Goal: Information Seeking & Learning: Learn about a topic

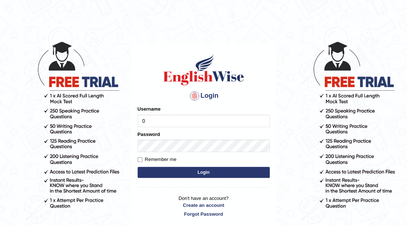
click at [177, 111] on div "Username 0" at bounding box center [204, 115] width 132 height 21
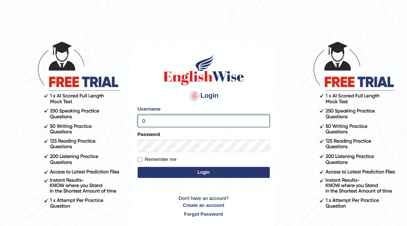
click at [178, 114] on input "0" at bounding box center [204, 120] width 132 height 12
type input "Amini"
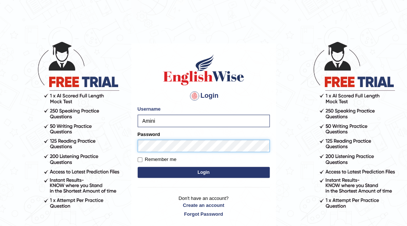
click at [138, 167] on button "Login" at bounding box center [204, 172] width 132 height 11
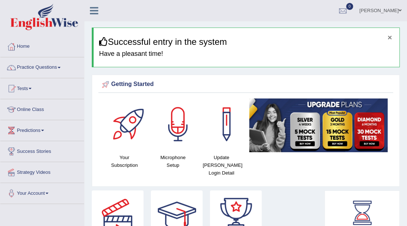
click at [389, 39] on button "×" at bounding box center [390, 37] width 4 height 8
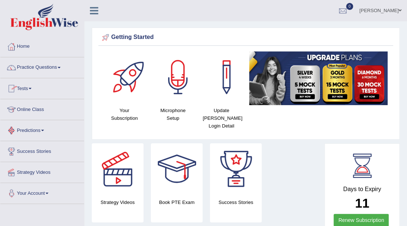
click at [26, 90] on link "Tests" at bounding box center [42, 87] width 84 height 18
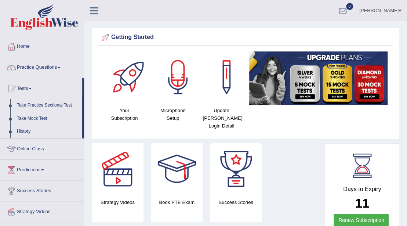
click at [384, 8] on link "Bibi Sadiqa" at bounding box center [380, 9] width 53 height 19
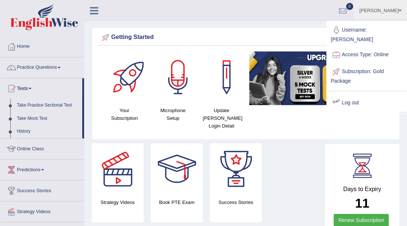
click at [346, 94] on link "Log out" at bounding box center [366, 102] width 79 height 17
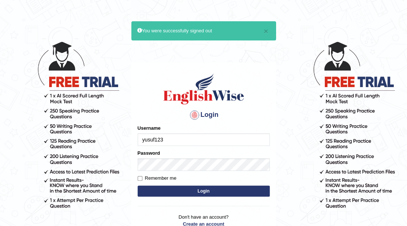
type input "yusuf123"
click at [199, 189] on button "Login" at bounding box center [204, 190] width 132 height 11
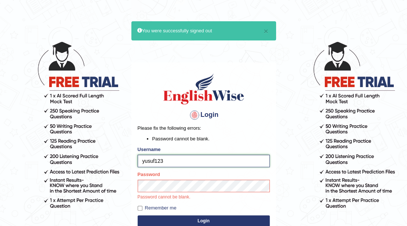
click at [169, 161] on input "yusuf123" at bounding box center [204, 160] width 132 height 12
click at [139, 208] on input "Remember me" at bounding box center [140, 208] width 5 height 5
checkbox input "true"
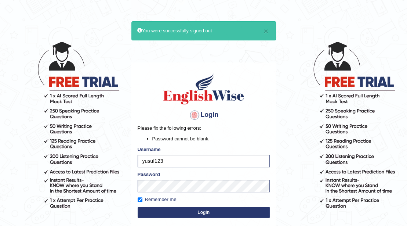
click at [165, 214] on button "Login" at bounding box center [204, 212] width 132 height 11
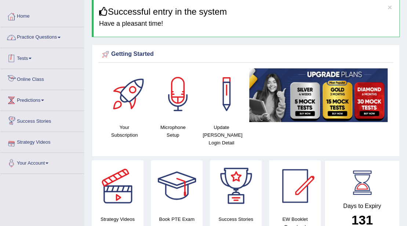
scroll to position [24, 0]
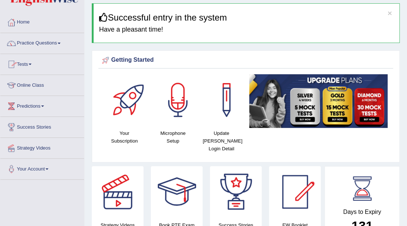
click at [47, 49] on link "Practice Questions" at bounding box center [42, 42] width 84 height 18
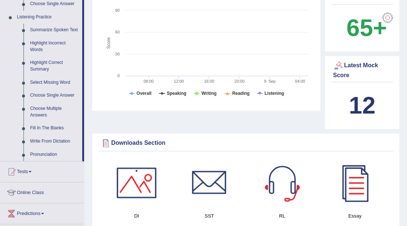
scroll to position [318, 0]
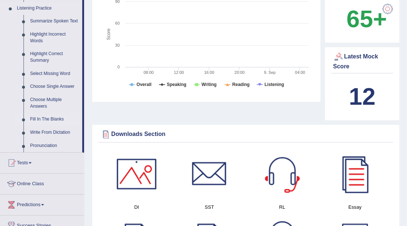
click at [50, 115] on link "Fill In The Blanks" at bounding box center [54, 119] width 55 height 13
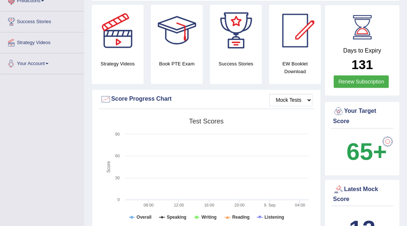
scroll to position [286, 0]
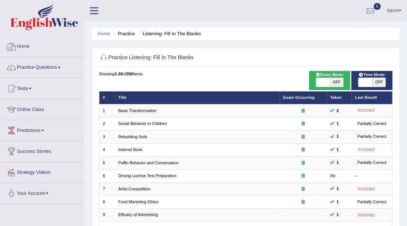
click at [28, 45] on link "Home" at bounding box center [42, 45] width 84 height 18
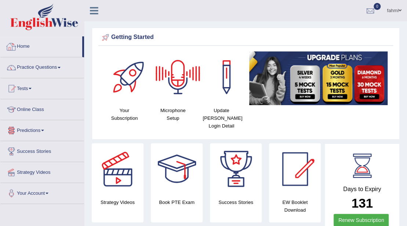
click at [30, 44] on link "Home" at bounding box center [41, 45] width 82 height 18
click at [36, 70] on link "Practice Questions" at bounding box center [42, 66] width 84 height 18
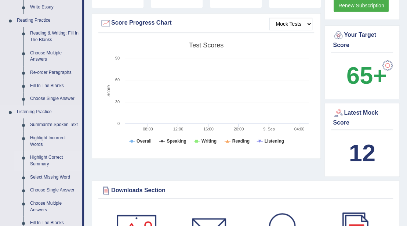
scroll to position [220, 0]
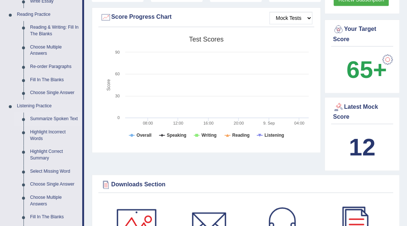
click at [43, 120] on link "Summarize Spoken Text" at bounding box center [54, 118] width 55 height 13
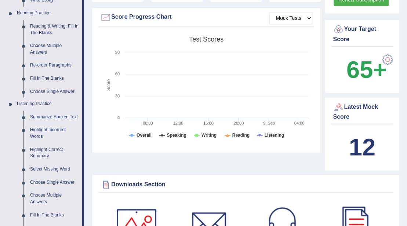
click at [43, 120] on ul "Home Practice Questions Speaking Practice Read Aloud Repeat Sentence Describe I…" at bounding box center [42, 93] width 84 height 555
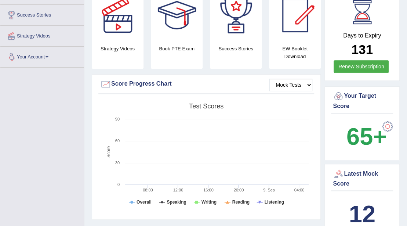
scroll to position [240, 0]
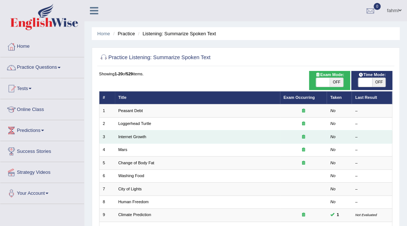
click at [106, 140] on td "3" at bounding box center [107, 136] width 16 height 13
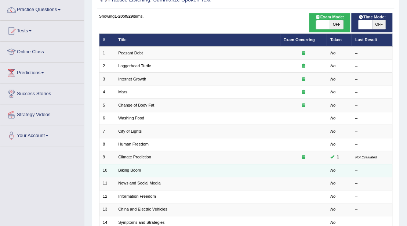
scroll to position [49, 0]
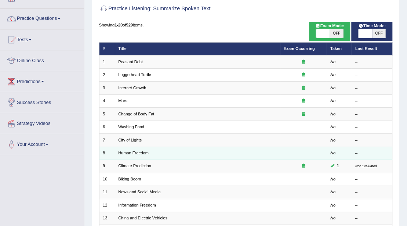
click at [117, 150] on td "Human Freedom" at bounding box center [197, 152] width 165 height 13
click at [107, 151] on td "8" at bounding box center [107, 152] width 16 height 13
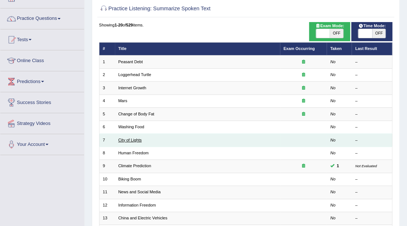
click at [124, 138] on link "City of Lights" at bounding box center [129, 140] width 23 height 4
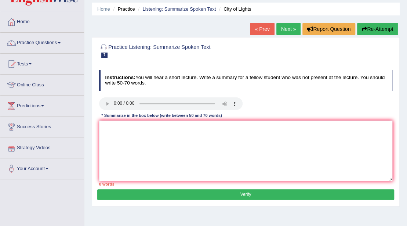
scroll to position [24, 0]
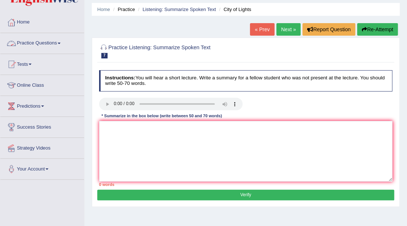
click at [51, 44] on link "Practice Questions" at bounding box center [42, 42] width 84 height 18
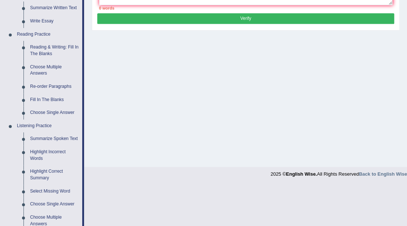
scroll to position [269, 0]
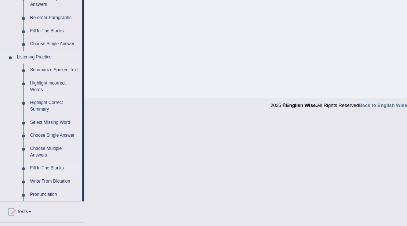
click at [57, 164] on link "Fill In The Blanks" at bounding box center [54, 167] width 55 height 13
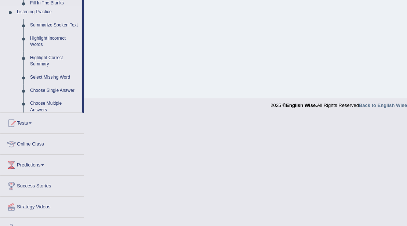
scroll to position [103, 0]
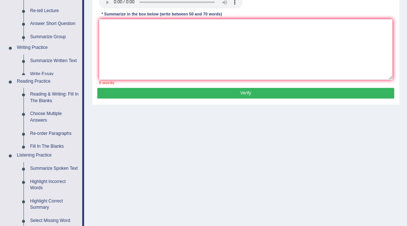
click at [57, 164] on div "Toggle navigation Home Practice Questions Speaking Practice Read Aloud Repeat S…" at bounding box center [203, 65] width 407 height 382
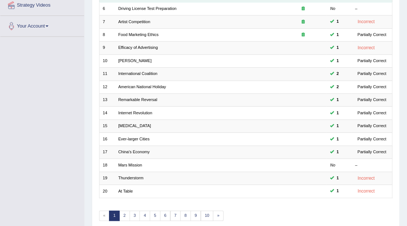
scroll to position [195, 0]
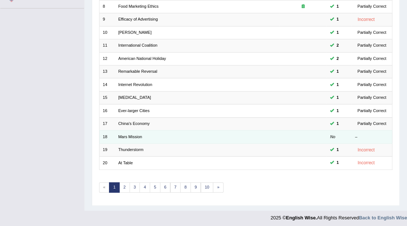
click at [127, 137] on td "Mars Mission" at bounding box center [197, 136] width 165 height 13
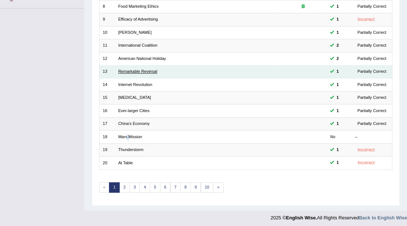
click at [122, 69] on link "Remarkable Reversal" at bounding box center [137, 71] width 39 height 4
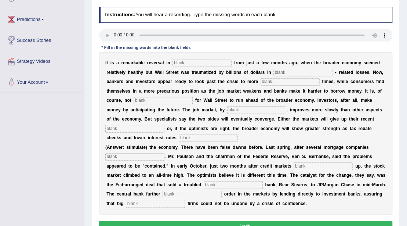
scroll to position [110, 0]
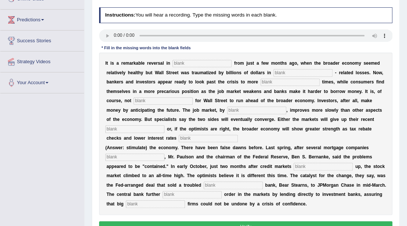
click at [204, 65] on input "text" at bounding box center [201, 63] width 59 height 7
type input "added to"
click at [287, 72] on input "text" at bounding box center [302, 72] width 59 height 7
type input "morg"
click at [268, 83] on input "text" at bounding box center [290, 82] width 59 height 7
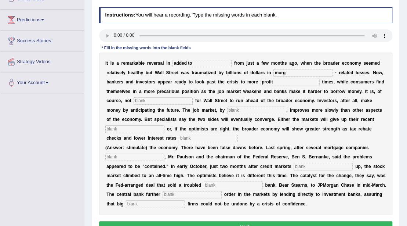
type input "profit"
click at [146, 102] on input "text" at bounding box center [163, 100] width 59 height 7
click at [188, 137] on input "text" at bounding box center [208, 138] width 59 height 7
type input "stimulate"
click at [139, 158] on input "text" at bounding box center [134, 156] width 59 height 7
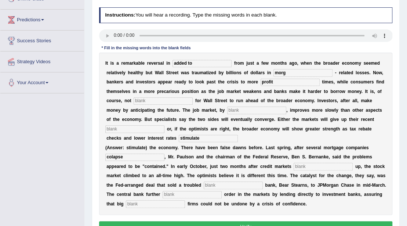
type input "colapse"
click at [309, 168] on input "text" at bounding box center [323, 166] width 59 height 7
click at [292, 72] on input "morg" at bounding box center [302, 72] width 59 height 7
type input "mortgage"
click at [297, 165] on input "text" at bounding box center [323, 166] width 59 height 7
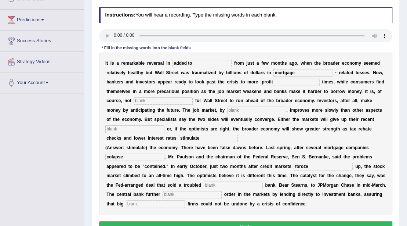
type input "foroze"
click at [217, 181] on input "text" at bounding box center [233, 184] width 59 height 7
click at [208, 184] on input "text" at bounding box center [233, 184] width 59 height 7
type input "investment"
click at [197, 192] on input "text" at bounding box center [192, 194] width 59 height 7
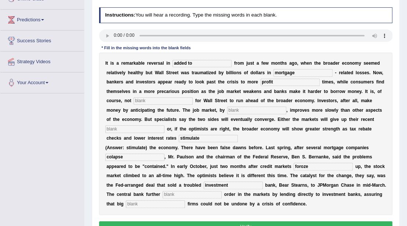
click at [154, 100] on input "text" at bounding box center [163, 100] width 59 height 7
type input "common"
click at [239, 110] on input "text" at bounding box center [256, 109] width 59 height 7
type input "contrast"
click at [110, 128] on input "text" at bounding box center [134, 128] width 59 height 7
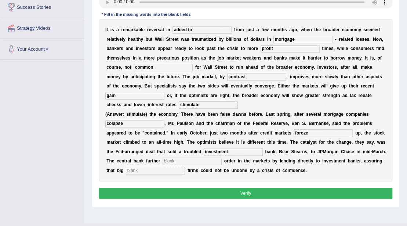
scroll to position [135, 0]
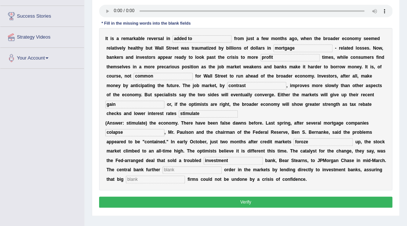
type input "gain"
click at [190, 172] on input "text" at bounding box center [192, 169] width 59 height 7
click at [219, 170] on input "text" at bounding box center [192, 169] width 59 height 7
type input "restore"
click at [181, 178] on input "text" at bounding box center [155, 178] width 59 height 7
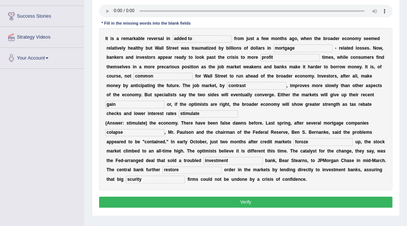
type input "scurity"
click at [248, 199] on button "Verify" at bounding box center [246, 201] width 294 height 11
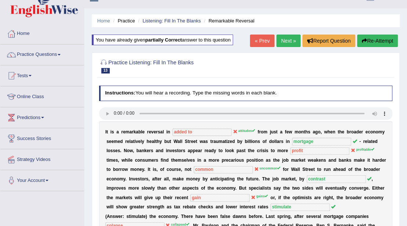
scroll to position [12, 0]
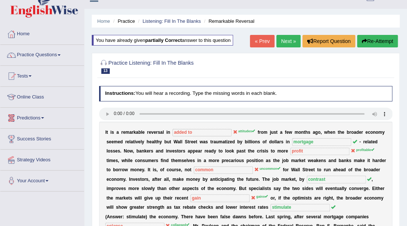
click at [283, 40] on link "Next »" at bounding box center [288, 41] width 24 height 12
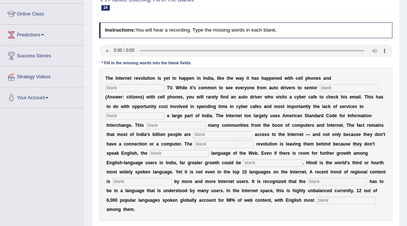
scroll to position [110, 0]
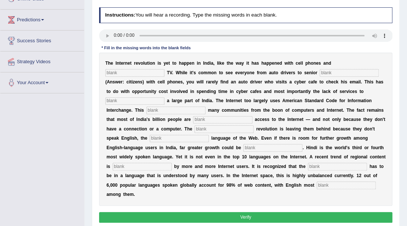
click at [332, 74] on input "text" at bounding box center [349, 72] width 59 height 7
type input "citizen"
click at [149, 103] on input "text" at bounding box center [134, 100] width 59 height 7
type input "target"
click at [153, 110] on input "text" at bounding box center [175, 109] width 59 height 7
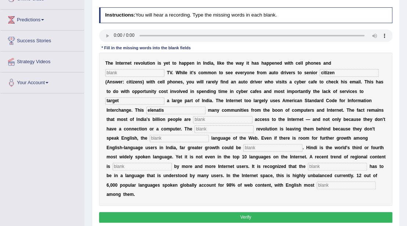
type input "elenatis"
click at [201, 117] on input "text" at bounding box center [222, 119] width 59 height 7
click at [198, 120] on input "text" at bounding box center [222, 119] width 59 height 7
type input "d"
type input "deaned"
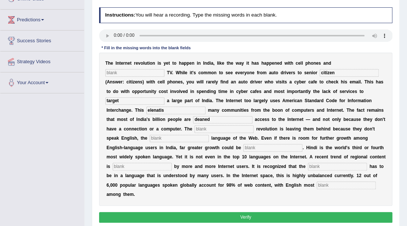
click at [360, 183] on input "text" at bounding box center [346, 184] width 59 height 7
type input "prominant"
click at [339, 163] on input "text" at bounding box center [337, 166] width 59 height 7
click at [126, 73] on input "text" at bounding box center [134, 72] width 59 height 7
type input "cable"
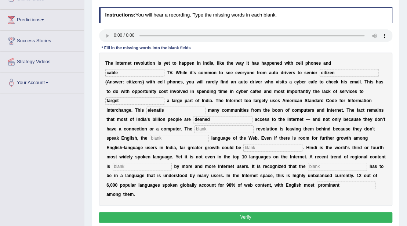
click at [236, 132] on div "T h e I n t e r n e t r e v o l u t i o n i s y e t t o h a p p e n i n I n d i…" at bounding box center [246, 128] width 294 height 153
click at [235, 131] on input "text" at bounding box center [223, 128] width 59 height 7
click at [210, 125] on input "text" at bounding box center [223, 128] width 59 height 7
type input "digital"
click at [191, 135] on input "text" at bounding box center [179, 138] width 59 height 7
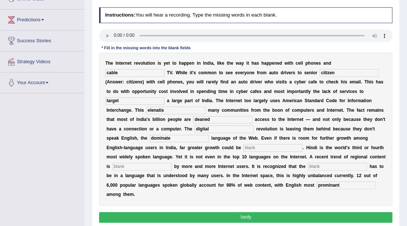
type input "dominate"
click at [267, 150] on input "text" at bounding box center [272, 147] width 59 height 7
type input "f"
click at [331, 160] on div "T h e I n t e r n e t r e v o l u t i o n i s y e t t o h a p p e n i n I n d i…" at bounding box center [246, 128] width 294 height 153
click at [330, 166] on input "text" at bounding box center [337, 166] width 59 height 7
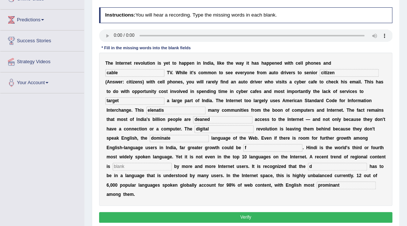
type input "d"
click at [123, 165] on input "text" at bounding box center [142, 166] width 59 height 7
type input "a"
click at [145, 218] on button "Verify" at bounding box center [246, 217] width 294 height 11
